Goal: Information Seeking & Learning: Find specific fact

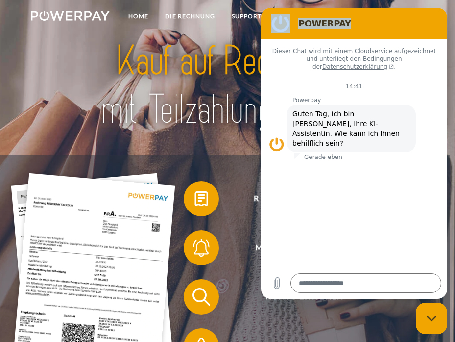
drag, startPoint x: 374, startPoint y: 40, endPoint x: -153, endPoint y: 120, distance: 533.5
click html "POWERPAY Dieser Chat wird mit einem Cloudservice aufgezeichnet und unterliegt d…"
click at [271, 136] on figure at bounding box center [277, 144] width 16 height 16
click at [175, 51] on img at bounding box center [228, 85] width 314 height 102
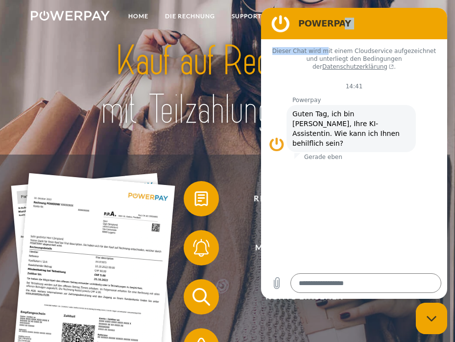
drag, startPoint x: 300, startPoint y: 77, endPoint x: 248, endPoint y: 107, distance: 59.9
click html "POWERPAY Dieser Chat wird mit einem Cloudservice aufgezeichnet und unterliegt d…"
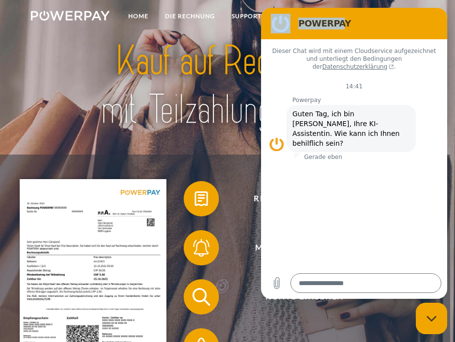
click at [276, 27] on figure at bounding box center [281, 24] width 20 height 20
click at [275, 26] on figure at bounding box center [281, 24] width 20 height 20
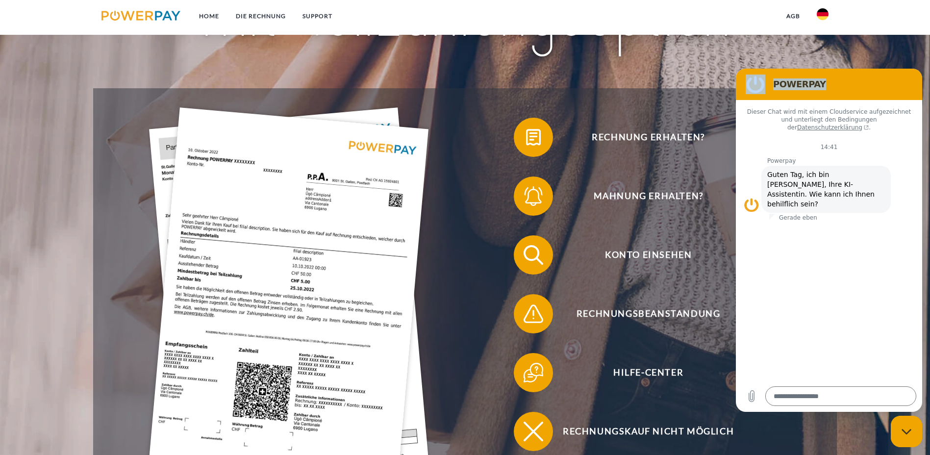
scroll to position [63, 0]
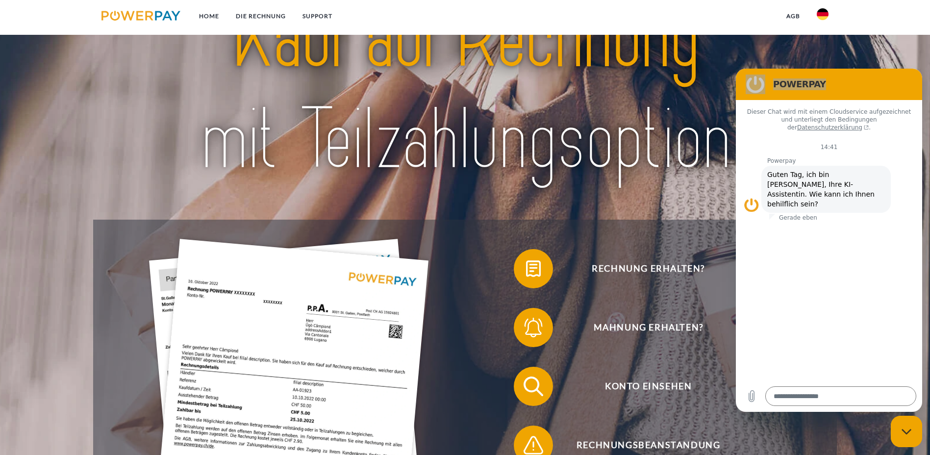
click at [455, 13] on img at bounding box center [823, 14] width 12 height 12
click at [455, 66] on img at bounding box center [823, 71] width 12 height 12
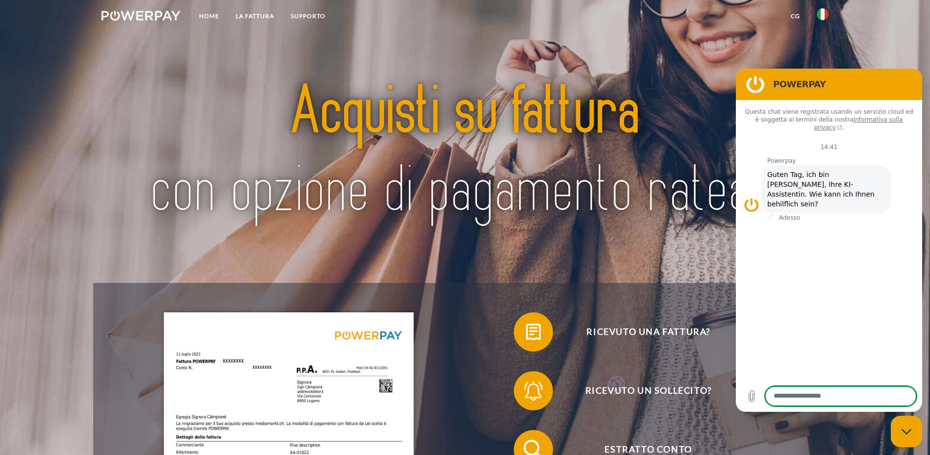
scroll to position [18, 0]
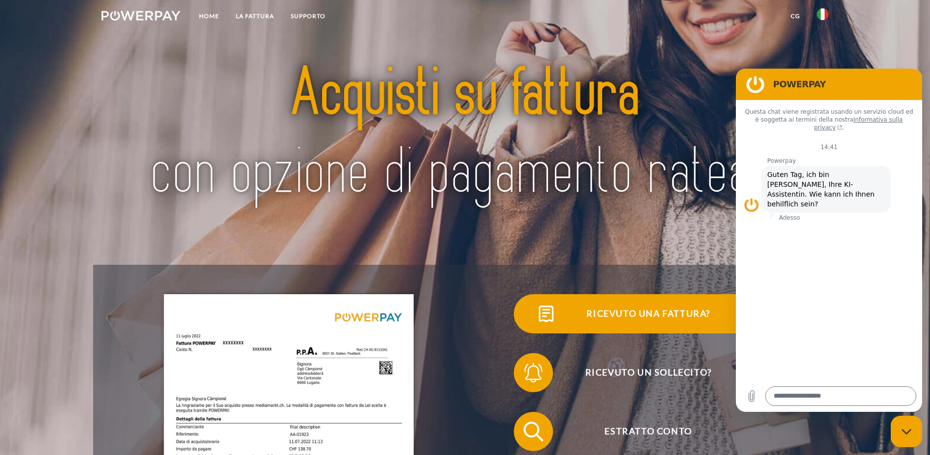
click at [528, 327] on span "Ricevuto una fattura?" at bounding box center [648, 313] width 240 height 39
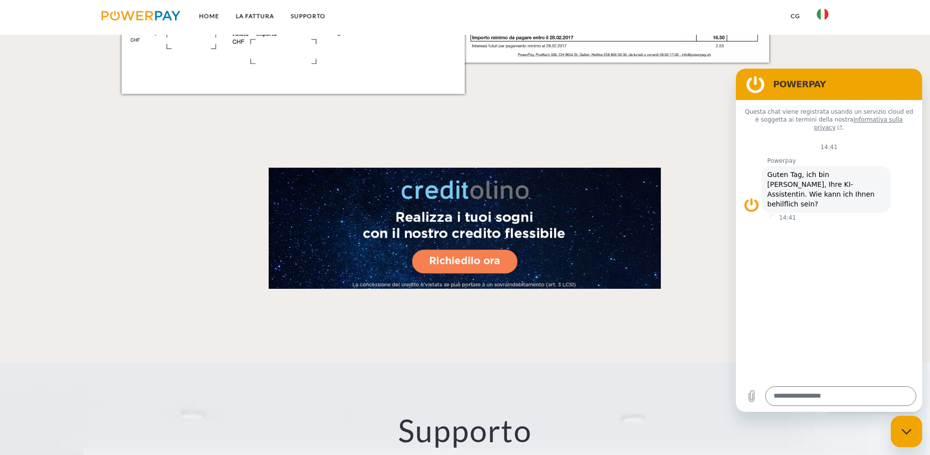
scroll to position [1695, 0]
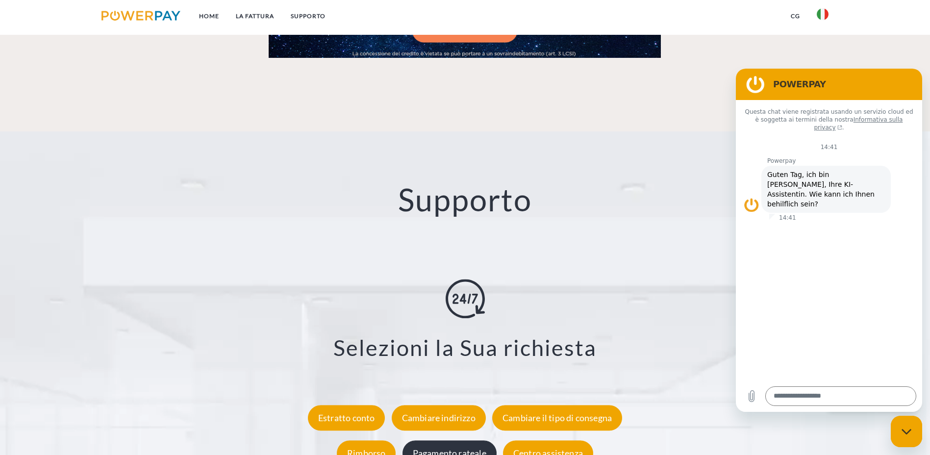
click at [468, 441] on div "Pagamento rateale" at bounding box center [449, 453] width 94 height 25
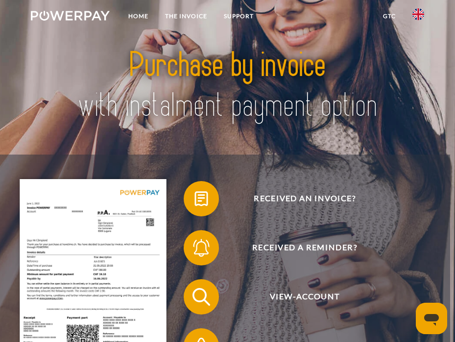
click at [424, 14] on link at bounding box center [418, 17] width 28 height 20
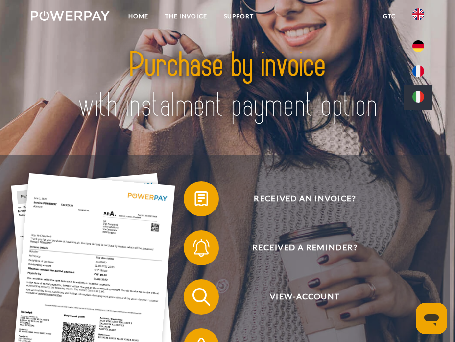
click at [420, 97] on img at bounding box center [419, 97] width 12 height 12
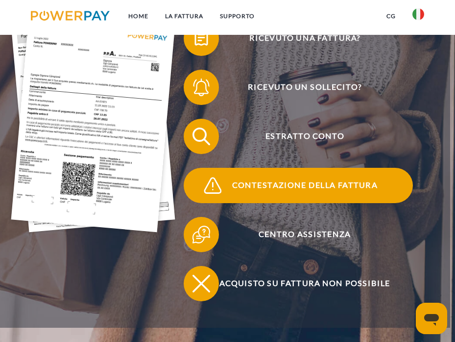
scroll to position [180, 0]
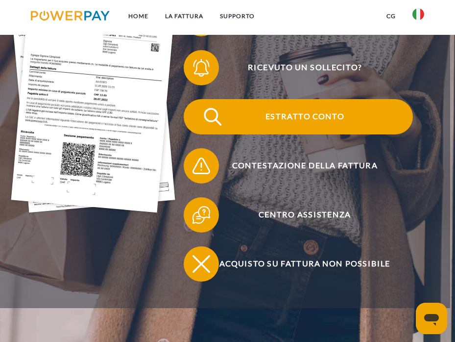
click at [316, 116] on span "Estratto conto" at bounding box center [305, 116] width 216 height 35
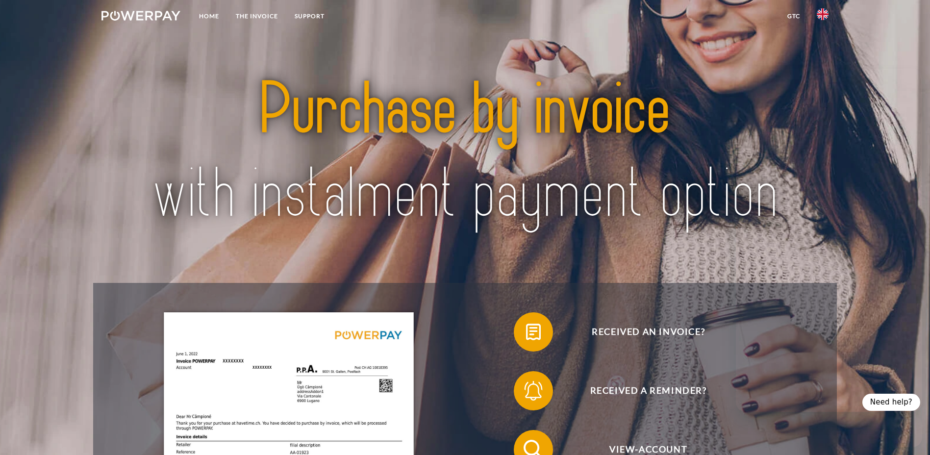
click at [825, 14] on img at bounding box center [823, 14] width 12 height 12
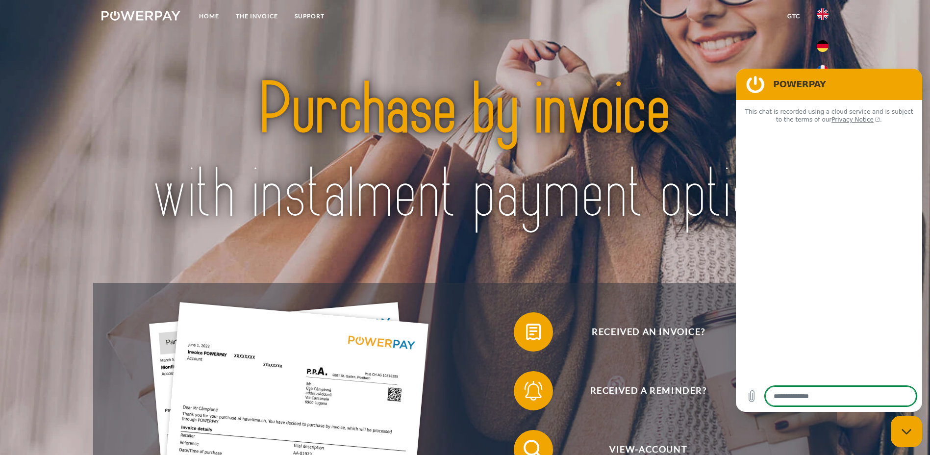
type textarea "*"
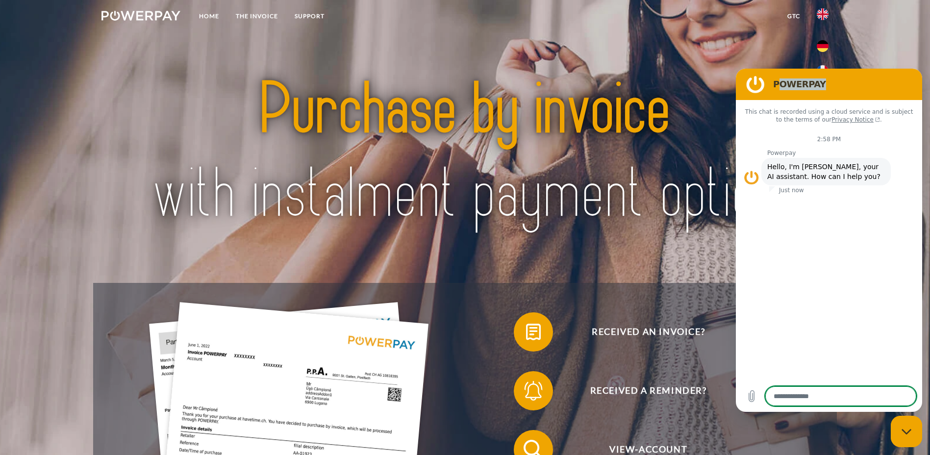
drag, startPoint x: 392, startPoint y: 108, endPoint x: 148, endPoint y: 129, distance: 245.5
click html "POWERPAY This chat is recorded using a cloud service and is subject to the term…"
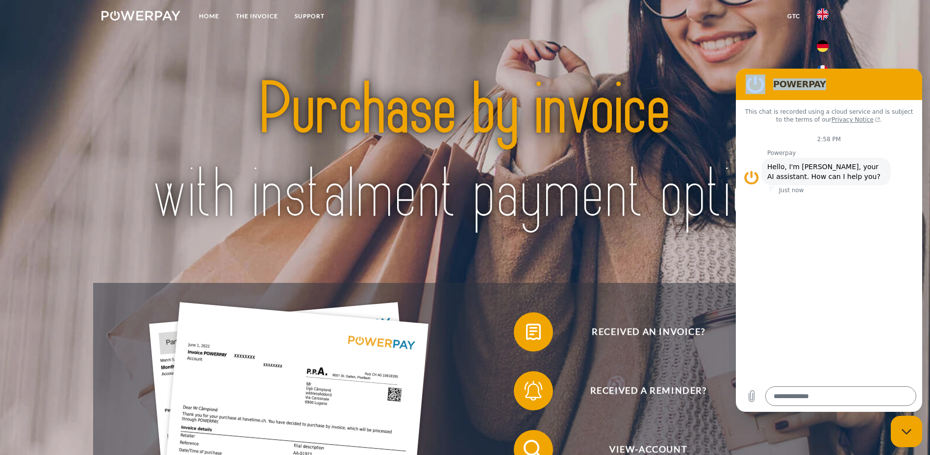
scroll to position [97, 0]
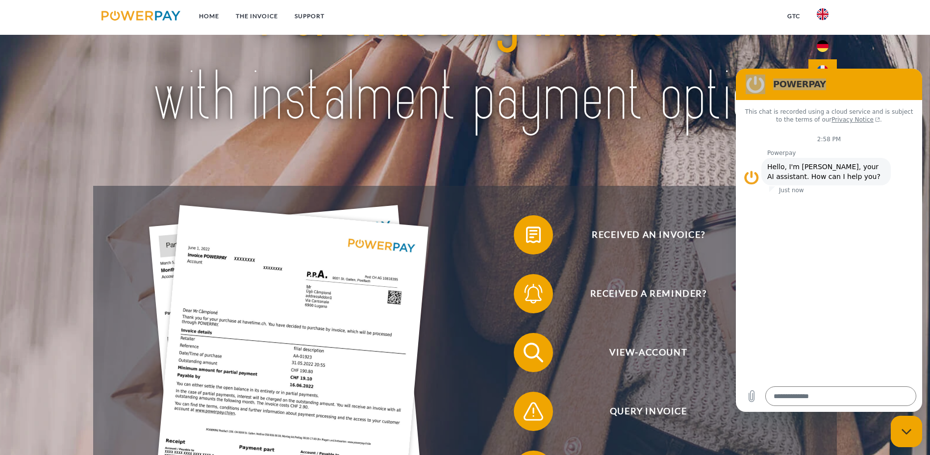
click at [825, 63] on link at bounding box center [822, 71] width 28 height 25
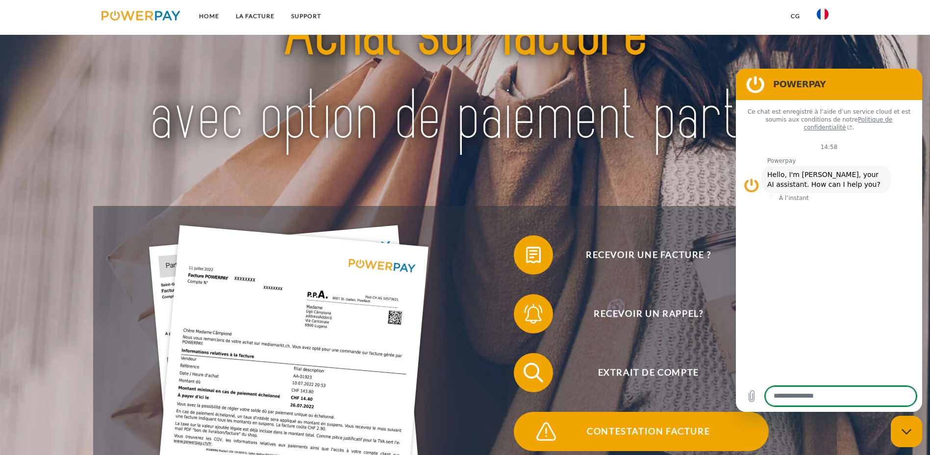
scroll to position [146, 0]
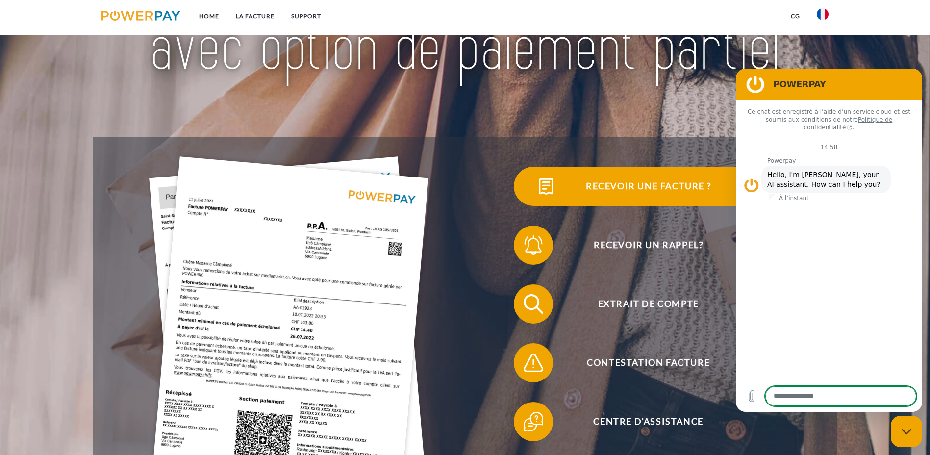
click at [528, 192] on span "Recevoir une facture ?" at bounding box center [648, 186] width 240 height 39
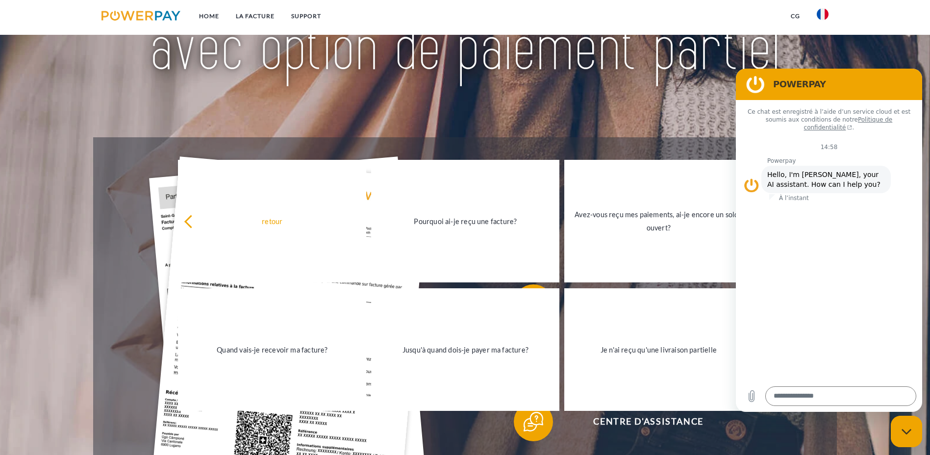
click at [451, 109] on img at bounding box center [464, 7] width 655 height 214
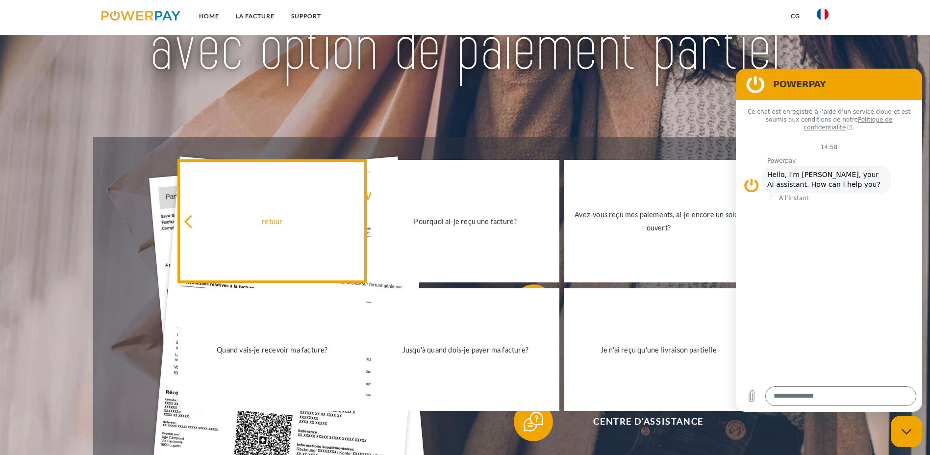
click at [193, 225] on icon at bounding box center [190, 221] width 13 height 13
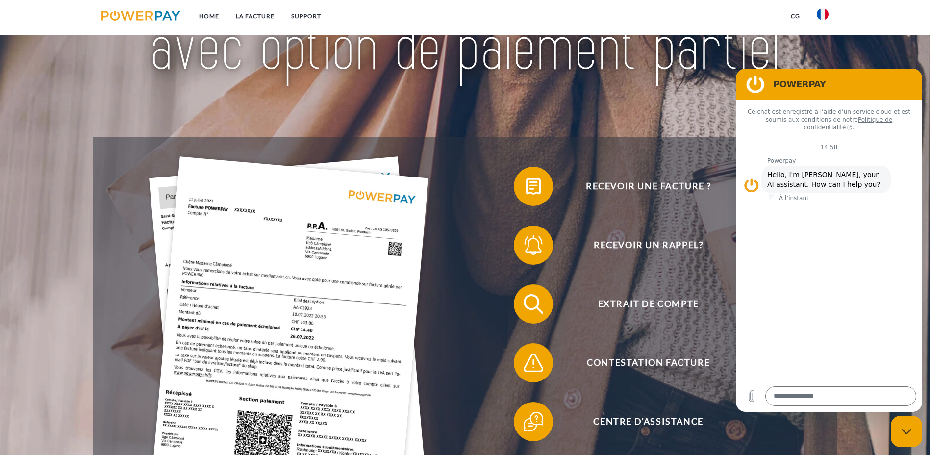
click at [821, 11] on img at bounding box center [823, 14] width 12 height 12
click at [824, 62] on link at bounding box center [822, 71] width 28 height 25
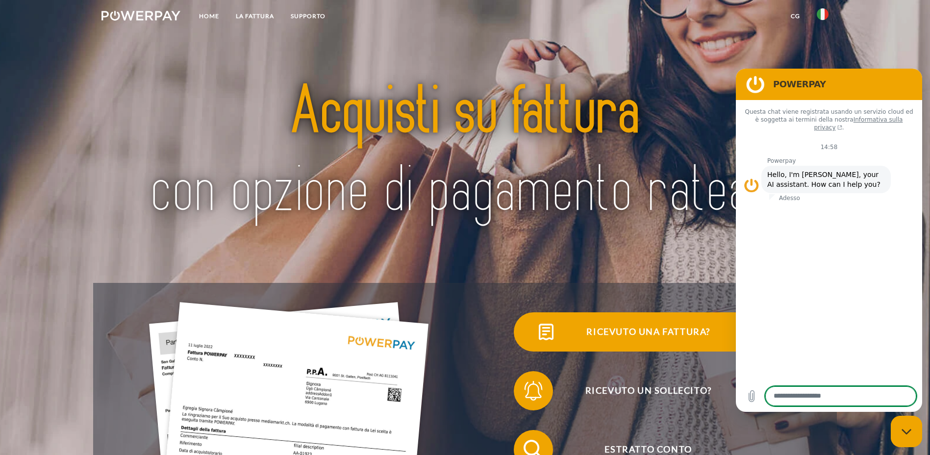
click at [534, 343] on img at bounding box center [546, 332] width 25 height 25
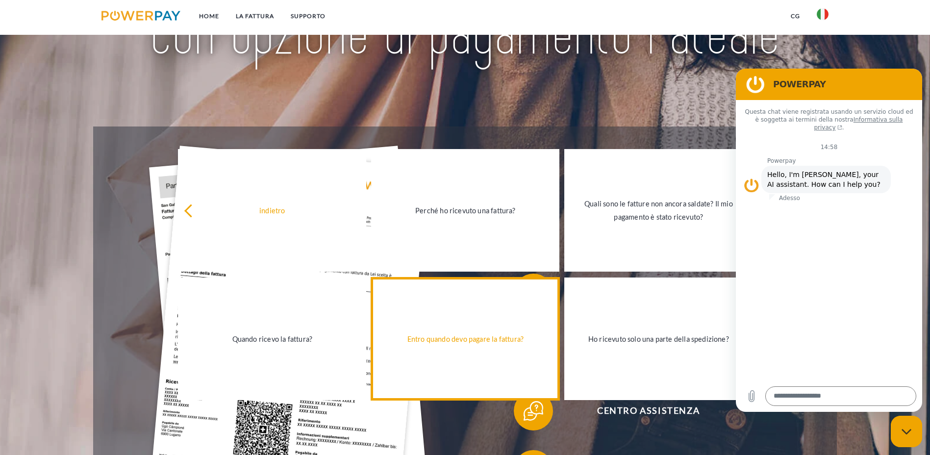
scroll to position [185, 0]
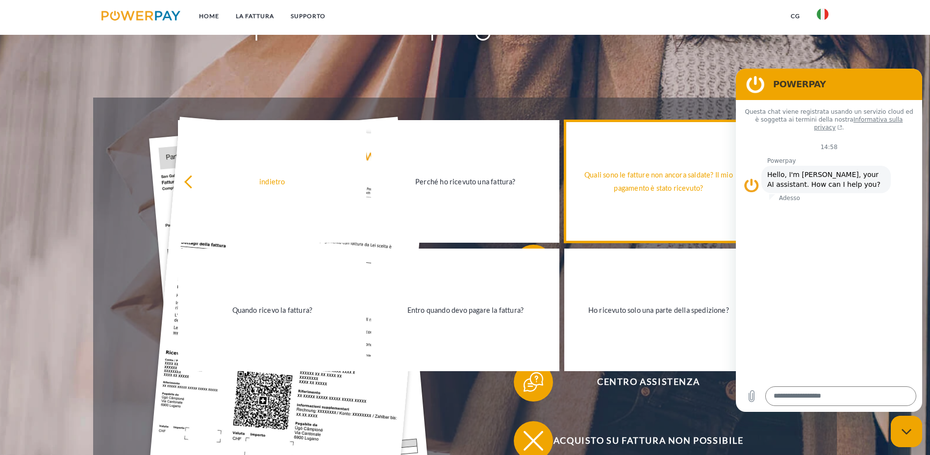
click at [676, 153] on link "Quali sono le fatture non ancora saldate? Il mio pagamento è stato ricevuto?" at bounding box center [658, 181] width 188 height 123
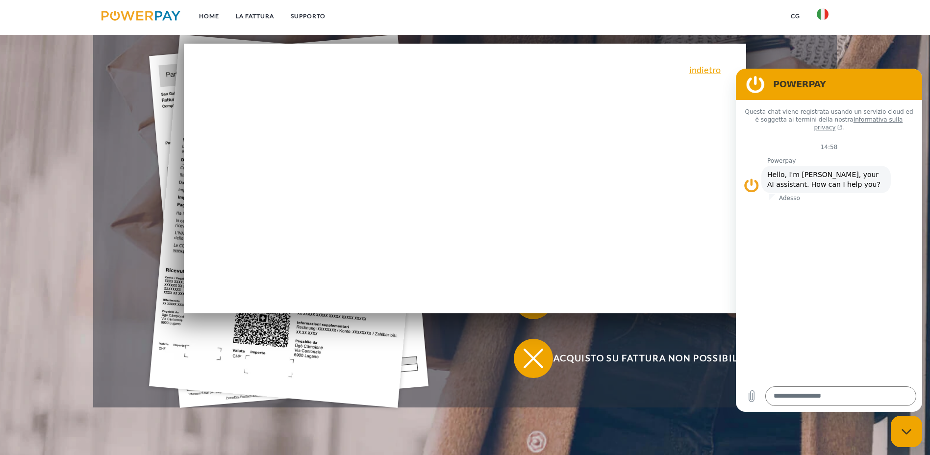
scroll to position [91, 0]
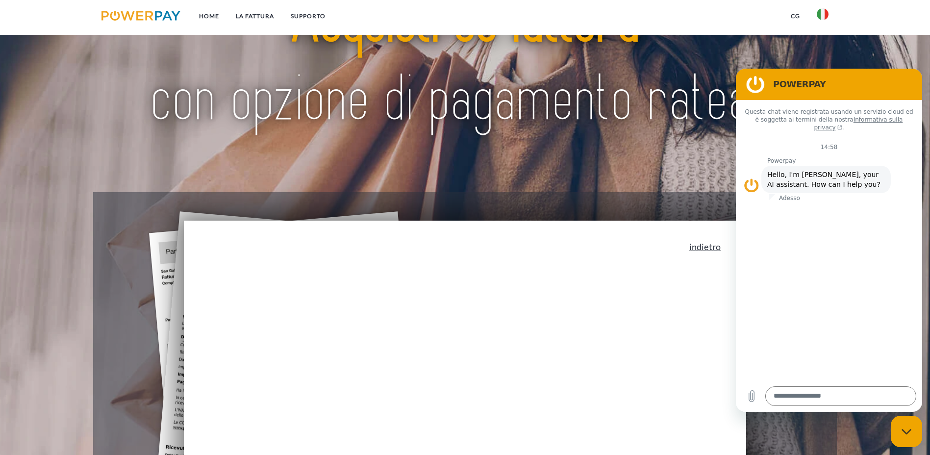
click at [707, 251] on link "indietro" at bounding box center [704, 246] width 31 height 9
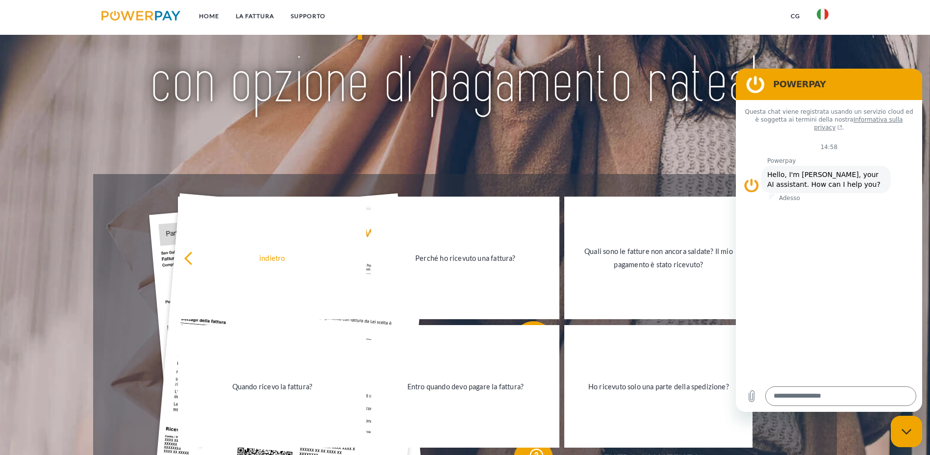
scroll to position [170, 0]
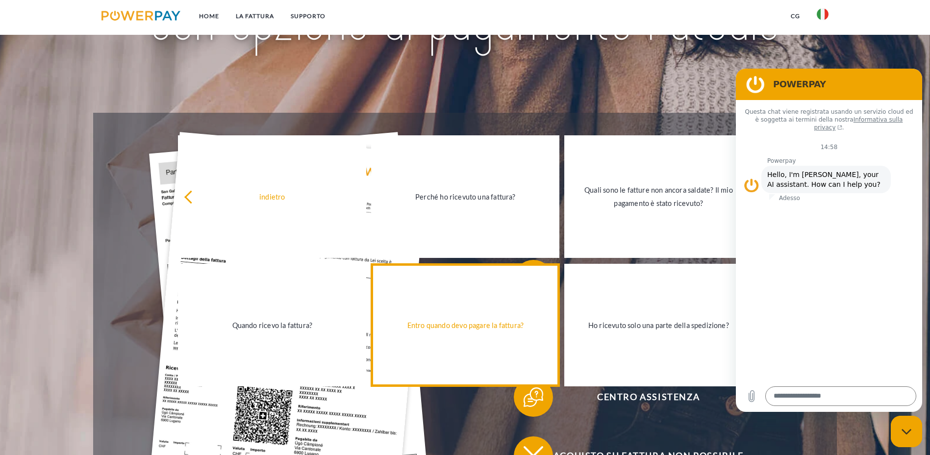
click at [451, 330] on div "Entro quando devo pagare la fattura?" at bounding box center [465, 324] width 176 height 13
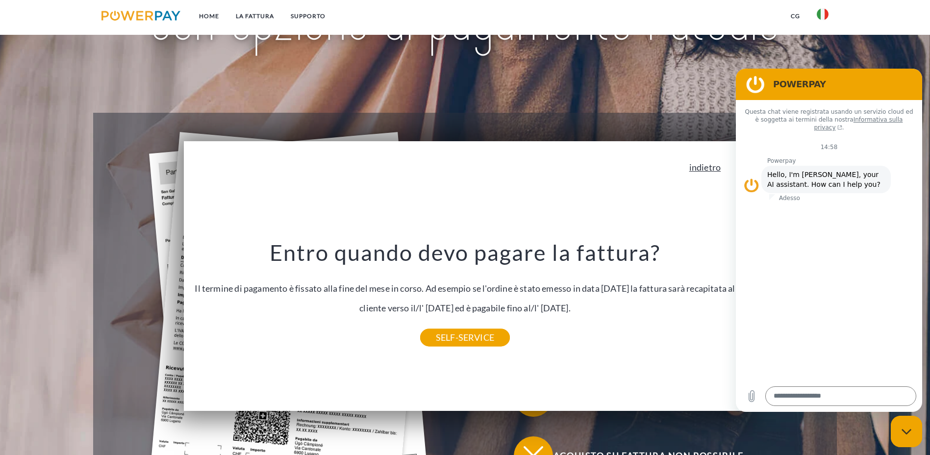
click at [719, 168] on link "indietro" at bounding box center [704, 167] width 31 height 9
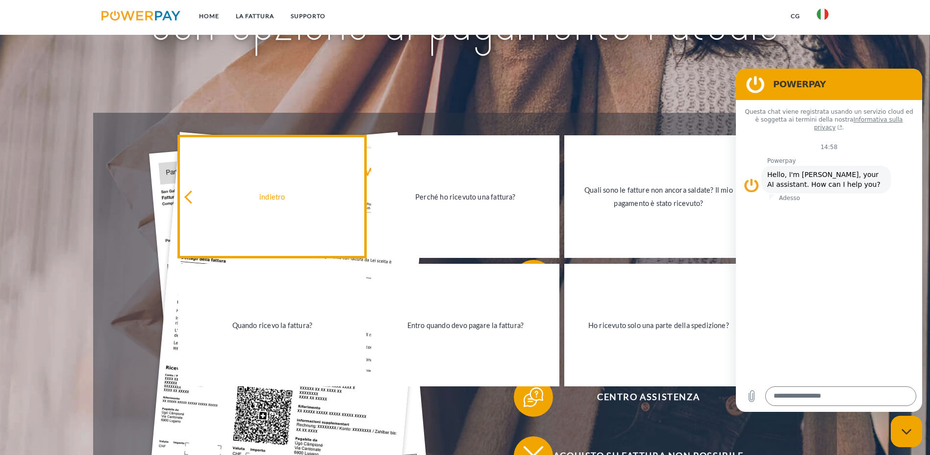
click at [285, 199] on div "indietro" at bounding box center [272, 196] width 176 height 13
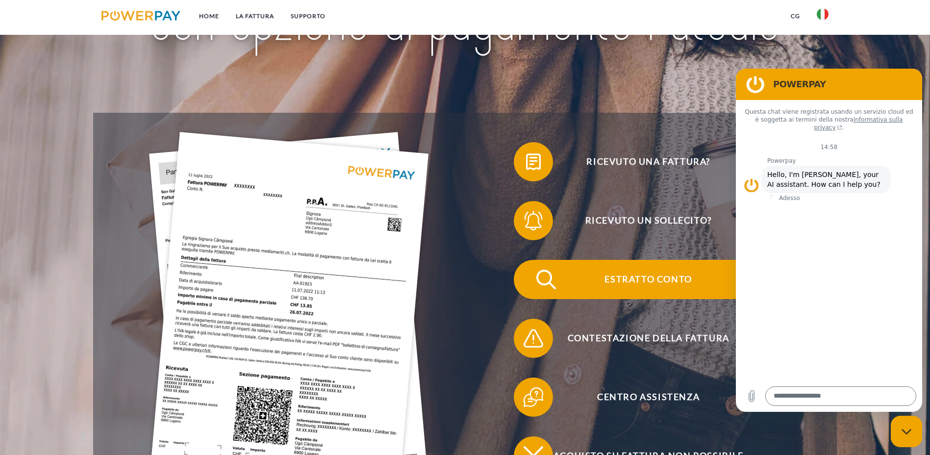
click at [528, 260] on span "Estratto conto" at bounding box center [648, 279] width 240 height 39
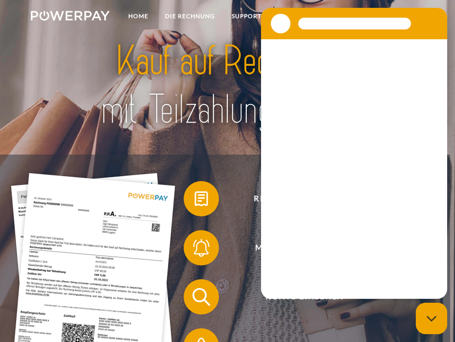
click at [417, 12] on section at bounding box center [354, 23] width 186 height 31
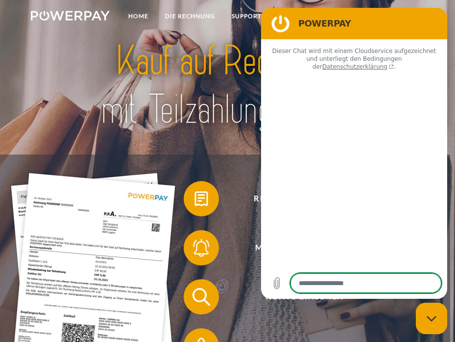
type textarea "*"
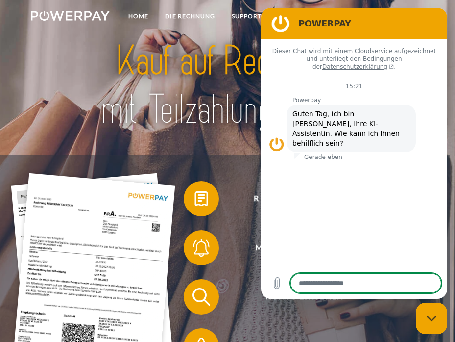
drag, startPoint x: 401, startPoint y: 14, endPoint x: -275, endPoint y: 141, distance: 688.1
click html "POWERPAY Dieser Chat wird mit einem Cloudservice aufgezeichnet und unterliegt d…"
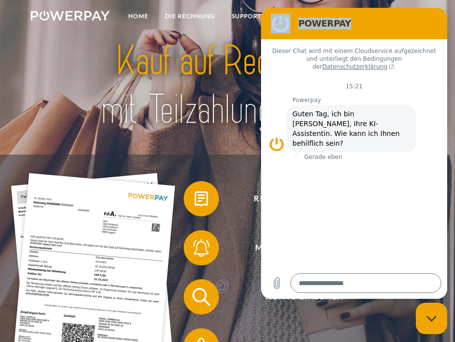
click at [274, 26] on figure at bounding box center [281, 24] width 20 height 20
click at [274, 25] on figure at bounding box center [281, 24] width 20 height 20
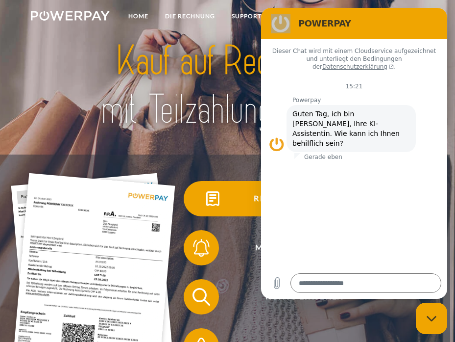
click at [219, 194] on img at bounding box center [213, 199] width 22 height 22
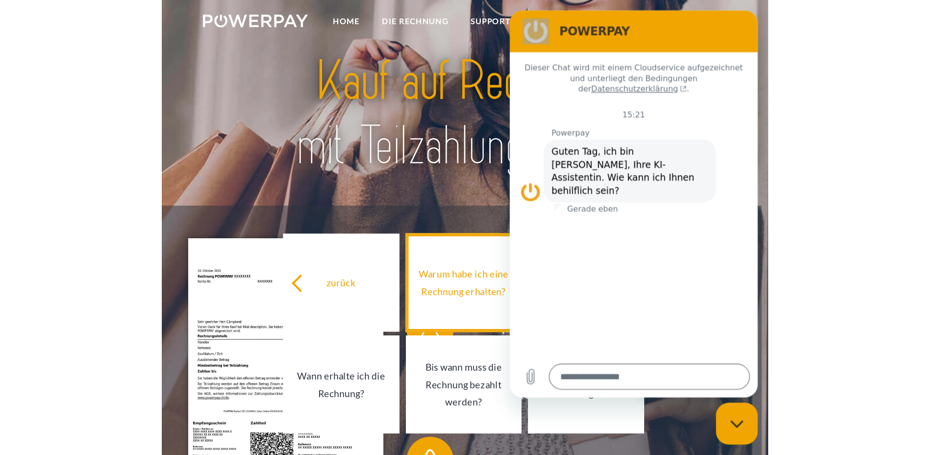
scroll to position [18, 0]
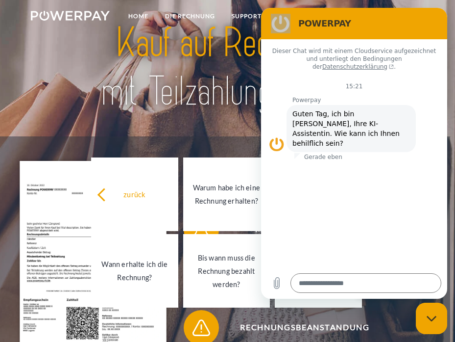
click at [192, 100] on img at bounding box center [228, 67] width 314 height 102
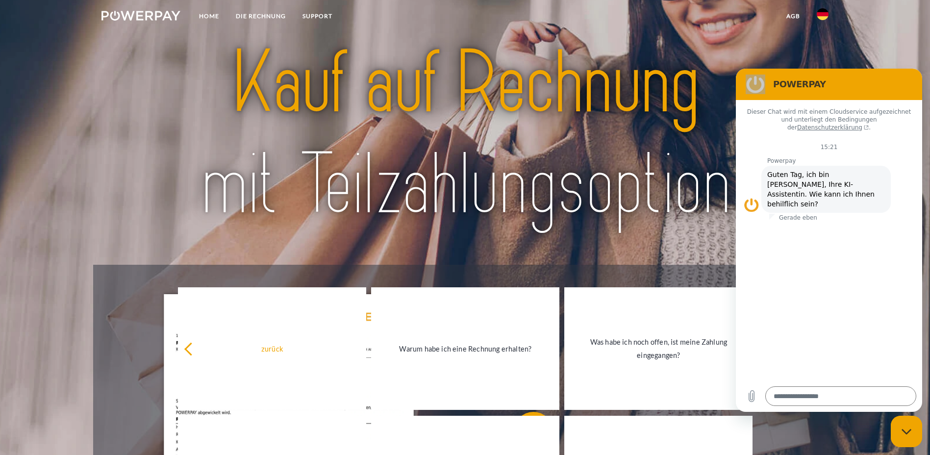
scroll to position [0, 0]
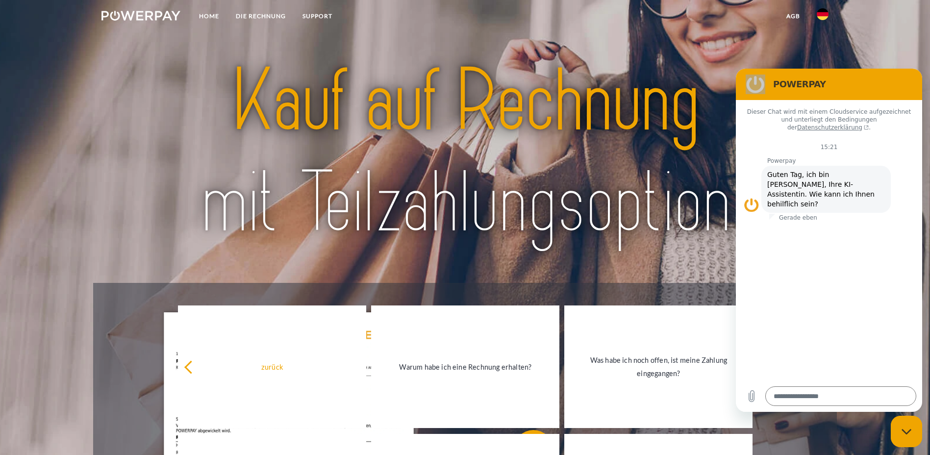
click at [455, 14] on img at bounding box center [823, 14] width 12 height 12
click at [455, 66] on img at bounding box center [823, 71] width 12 height 12
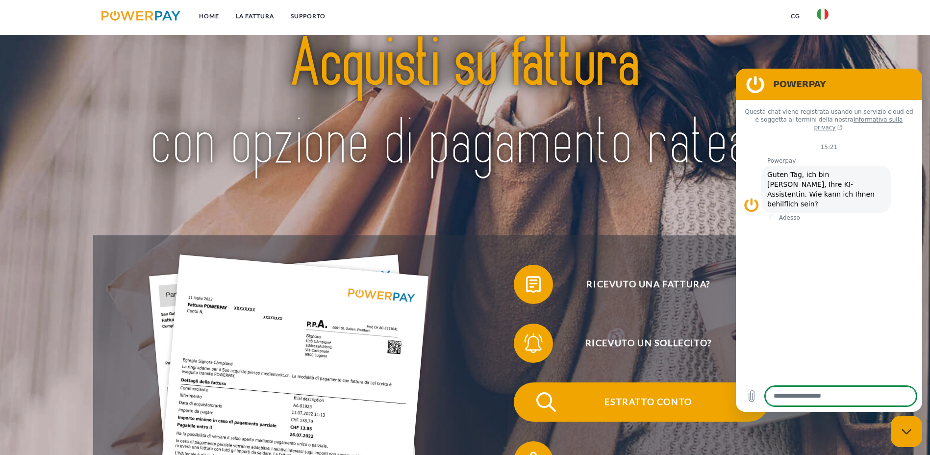
scroll to position [57, 0]
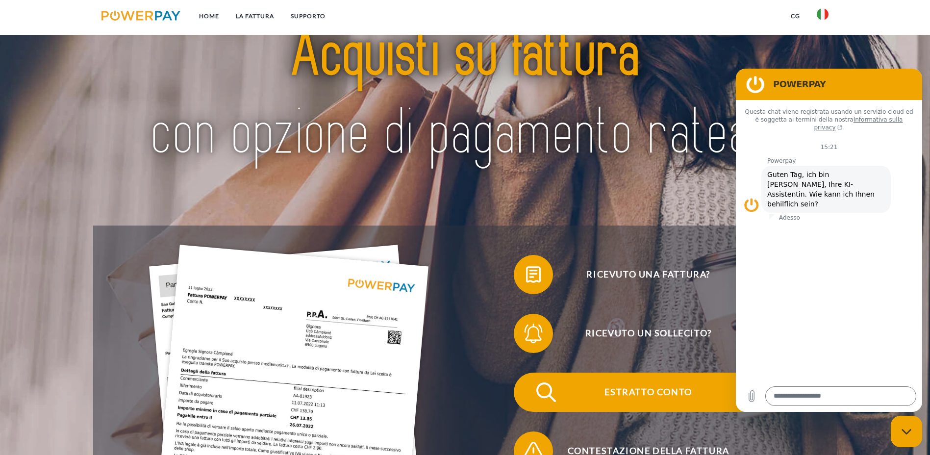
click at [528, 372] on span "Estratto conto" at bounding box center [648, 391] width 240 height 39
